Goal: Check status

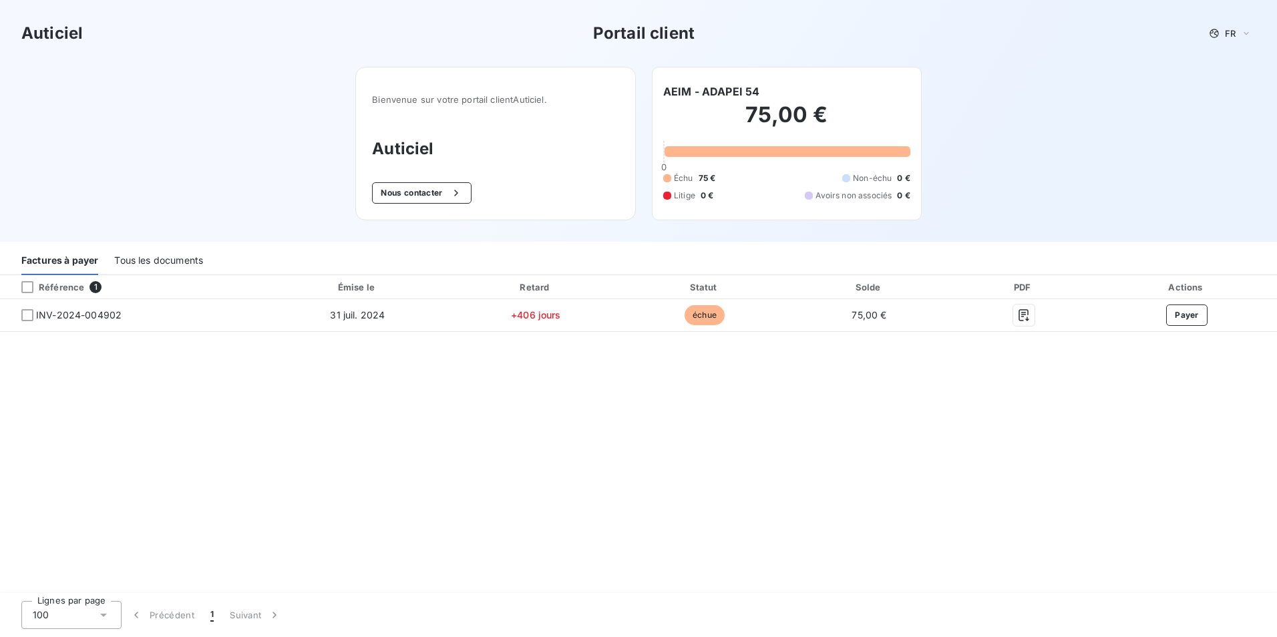
click at [95, 285] on span "1" at bounding box center [96, 287] width 12 height 12
click at [77, 289] on div "Référence" at bounding box center [47, 287] width 73 height 12
drag, startPoint x: 88, startPoint y: 289, endPoint x: 42, endPoint y: 287, distance: 45.4
click at [79, 289] on div "Référence 1" at bounding box center [132, 287] width 259 height 13
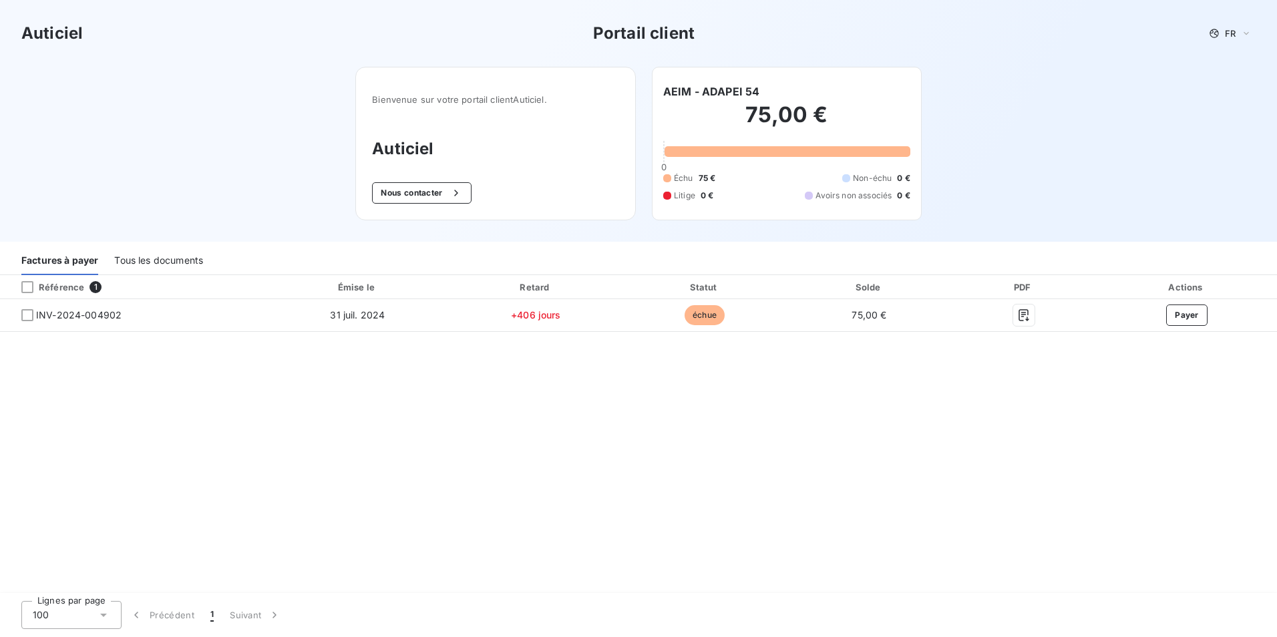
click at [42, 287] on div "Référence" at bounding box center [47, 287] width 73 height 12
